Goal: Transaction & Acquisition: Purchase product/service

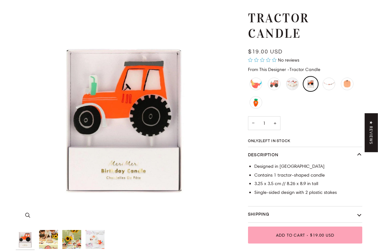
scroll to position [56, 0]
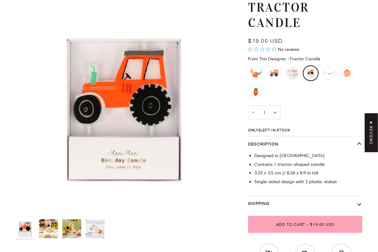
click at [54, 225] on img "Tractor Candle" at bounding box center [48, 229] width 19 height 19
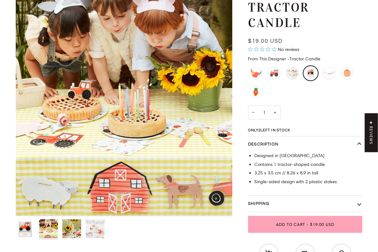
click at [69, 228] on img "Tractor Candle" at bounding box center [71, 229] width 19 height 19
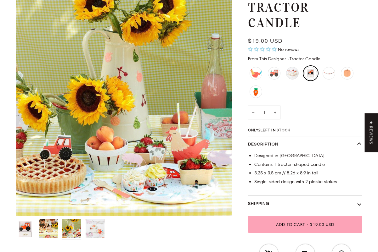
click at [96, 227] on img "Tractor Candle" at bounding box center [95, 229] width 19 height 19
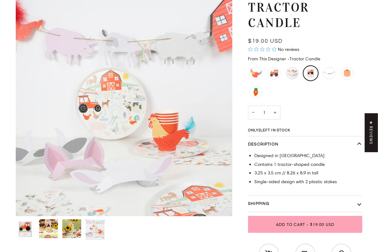
click at [29, 228] on img "On the Farm Tractor Candle" at bounding box center [25, 229] width 19 height 19
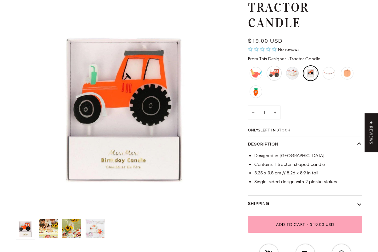
click at [276, 71] on div "Tractor Napkins" at bounding box center [273, 73] width 15 height 15
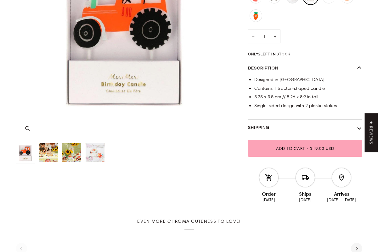
scroll to position [133, 0]
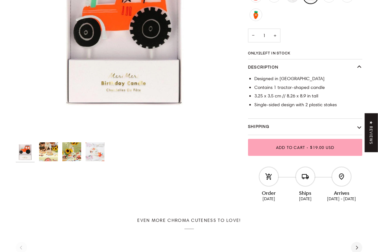
click at [284, 132] on button "Shipping" at bounding box center [305, 127] width 114 height 16
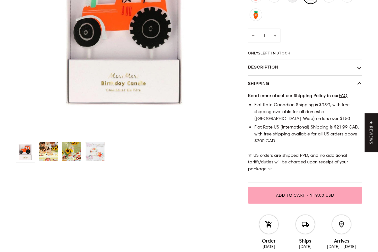
click at [306, 84] on button "Shipping" at bounding box center [305, 84] width 114 height 16
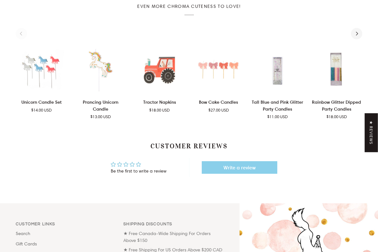
scroll to position [327, 0]
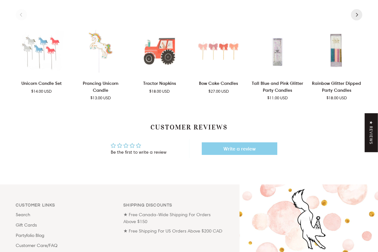
click at [354, 15] on button "Next" at bounding box center [356, 14] width 11 height 11
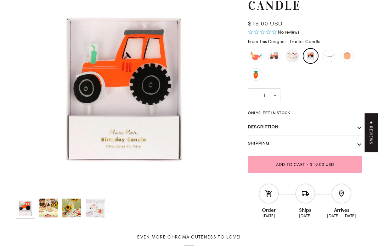
scroll to position [81, 0]
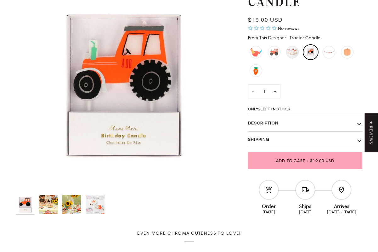
click at [280, 118] on button "Description" at bounding box center [305, 123] width 114 height 16
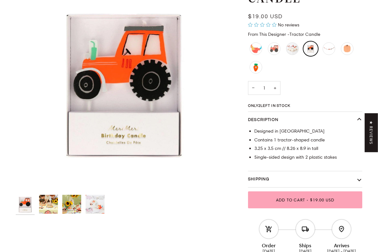
click at [280, 118] on button "Description" at bounding box center [305, 120] width 114 height 16
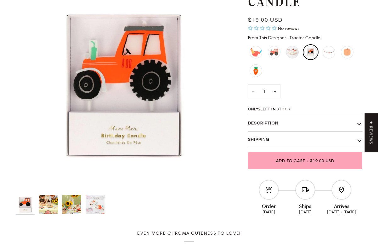
click at [276, 139] on button "Shipping" at bounding box center [305, 140] width 114 height 16
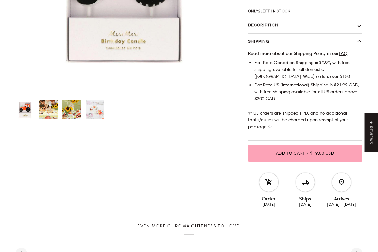
scroll to position [187, 0]
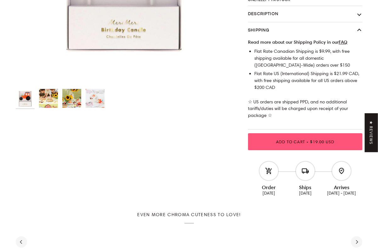
click at [283, 144] on span "Add to Cart" at bounding box center [290, 141] width 29 height 5
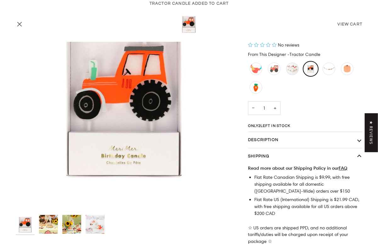
scroll to position [0, 0]
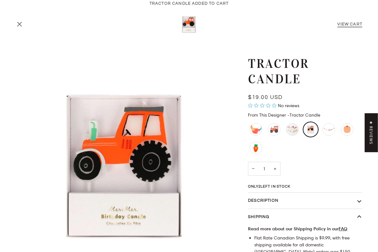
click at [348, 24] on link "View Cart" at bounding box center [349, 24] width 25 height 4
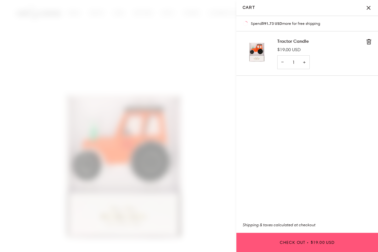
click at [299, 244] on button "Check Out • $19.00 USD" at bounding box center [307, 242] width 142 height 19
